Goal: Check status: Check status

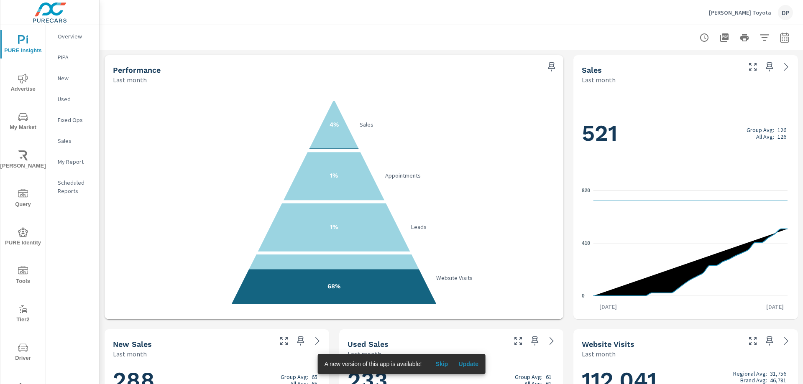
click at [442, 367] on span "Skip" at bounding box center [442, 365] width 20 height 8
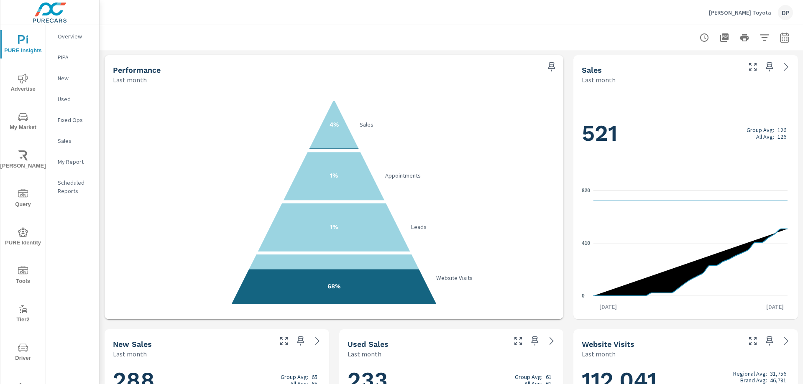
click at [780, 37] on icon "button" at bounding box center [785, 38] width 10 height 10
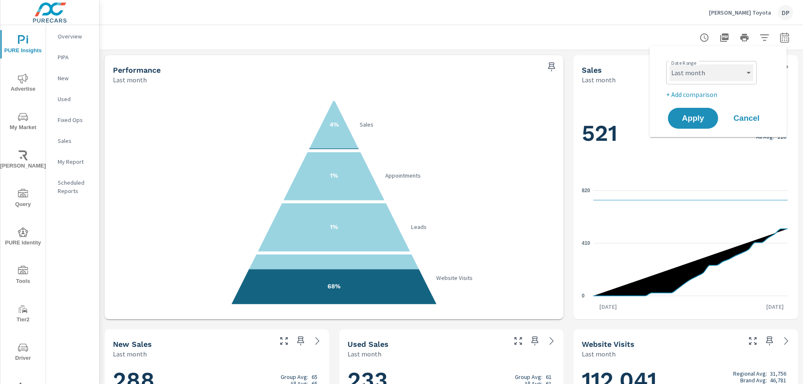
click at [717, 72] on select "Custom [DATE] Last week Last 7 days Last 14 days Last 30 days Last 45 days Last…" at bounding box center [712, 72] width 84 height 17
click at [670, 64] on select "Custom [DATE] Last week Last 7 days Last 14 days Last 30 days Last 45 days Last…" at bounding box center [712, 72] width 84 height 17
click at [708, 64] on div "Custom [DATE] Last week Last 7 days Last 14 days Last 30 days Last 45 days Last…" at bounding box center [711, 72] width 90 height 23
drag, startPoint x: 710, startPoint y: 74, endPoint x: 712, endPoint y: 80, distance: 7.0
click at [710, 74] on select "Custom [DATE] Last week Last 7 days Last 14 days Last 30 days Last 45 days Last…" at bounding box center [712, 72] width 84 height 17
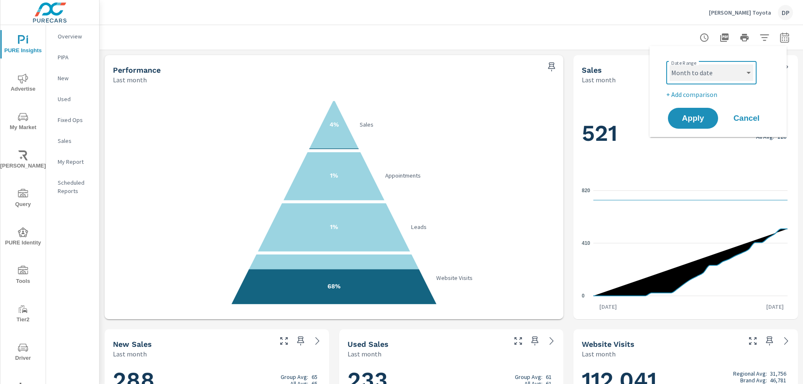
click at [670, 64] on select "Custom [DATE] Last week Last 7 days Last 14 days Last 30 days Last 45 days Last…" at bounding box center [712, 72] width 84 height 17
select select "Month to date"
click at [697, 119] on span "Apply" at bounding box center [693, 119] width 34 height 8
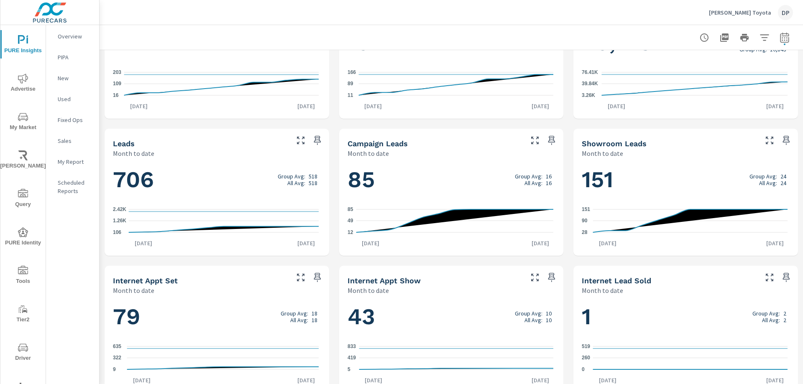
scroll to position [489, 0]
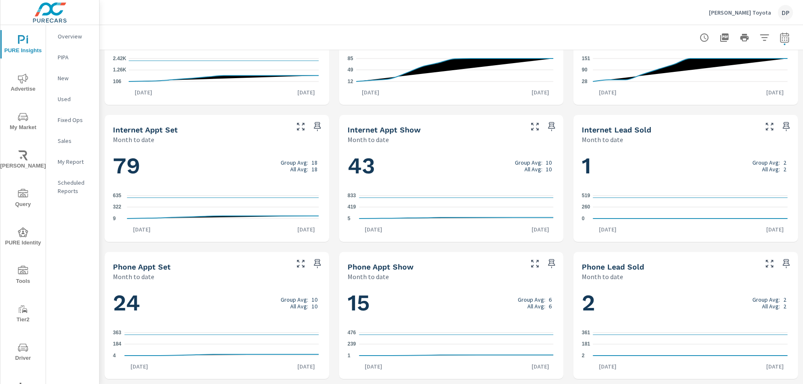
click at [211, 197] on icon "9 322 635" at bounding box center [216, 207] width 206 height 36
click at [249, 193] on icon "9 322 635" at bounding box center [216, 207] width 206 height 36
